Goal: Register for event/course

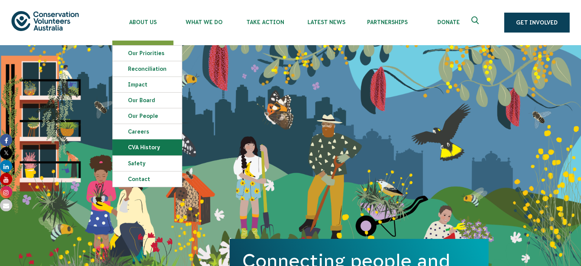
click at [144, 148] on link "CVA history" at bounding box center [147, 147] width 69 height 15
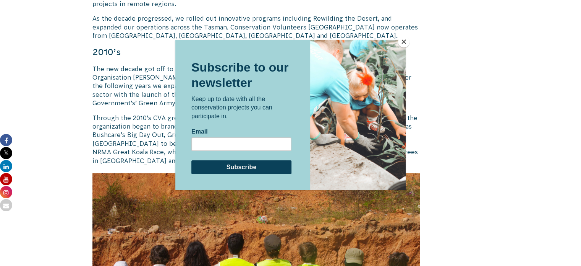
scroll to position [923, 0]
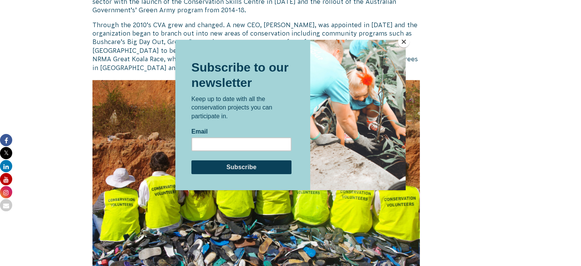
click at [404, 43] on button "Close" at bounding box center [403, 41] width 11 height 11
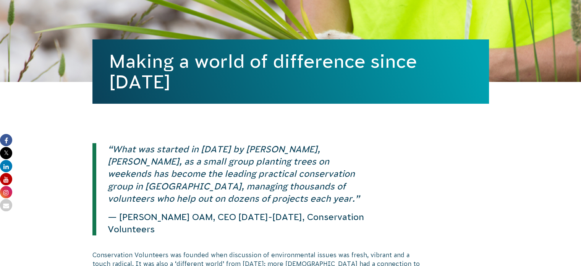
scroll to position [0, 0]
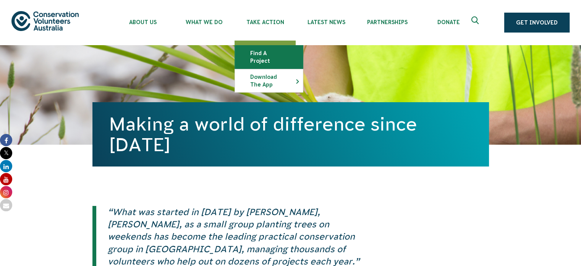
click at [271, 55] on link "Find a project" at bounding box center [269, 56] width 68 height 23
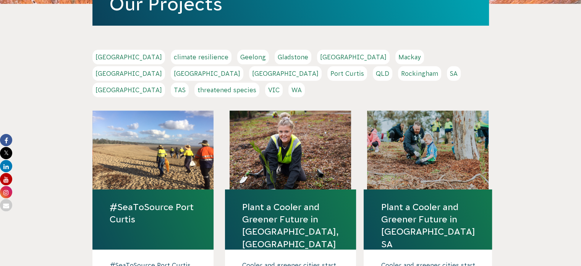
scroll to position [153, 0]
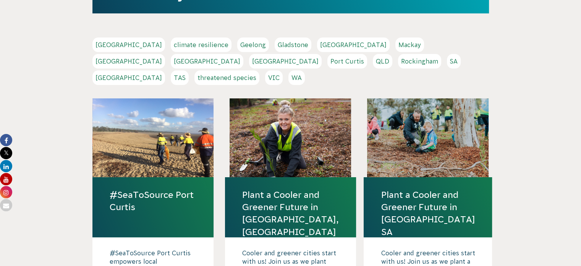
click at [281, 193] on link "Plant a Cooler and Greener Future in [GEOGRAPHIC_DATA], [GEOGRAPHIC_DATA]" at bounding box center [290, 212] width 97 height 49
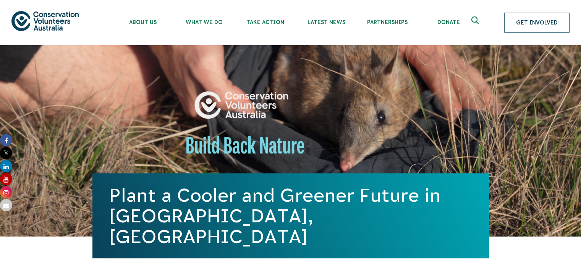
click at [558, 23] on link "Get Involved" at bounding box center [537, 23] width 65 height 20
